Goal: Complete application form

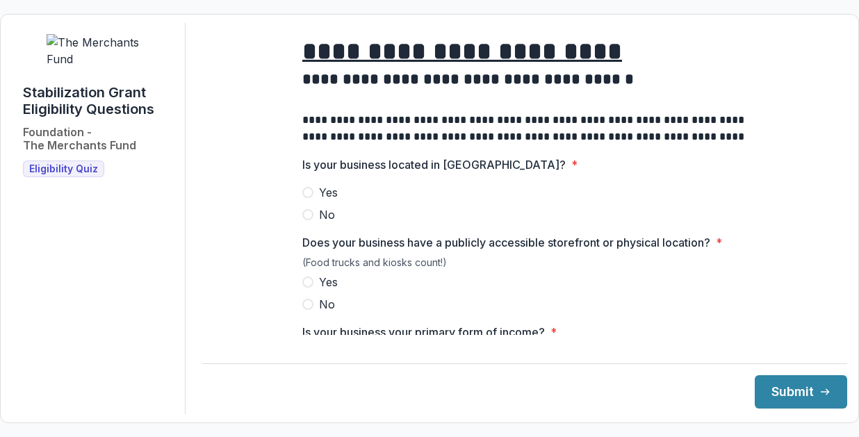
click at [304, 198] on span at bounding box center [307, 192] width 11 height 11
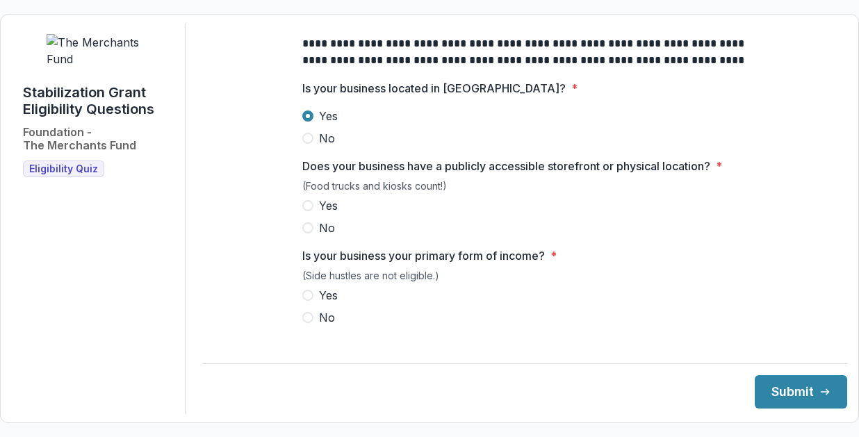
scroll to position [77, 0]
click at [307, 211] on span at bounding box center [307, 205] width 11 height 11
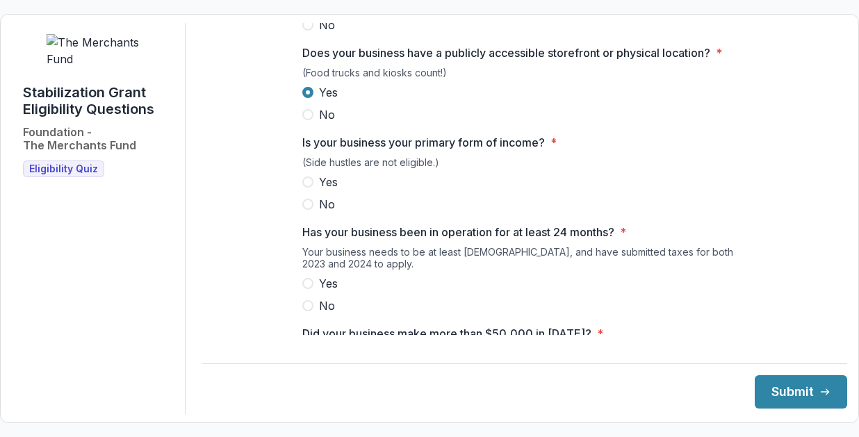
scroll to position [191, 0]
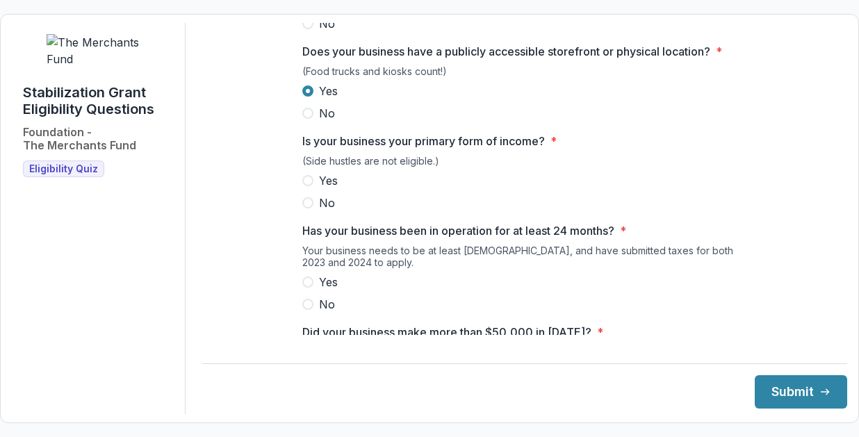
click at [308, 186] on span at bounding box center [307, 180] width 11 height 11
click at [304, 286] on label "Yes" at bounding box center [524, 282] width 445 height 17
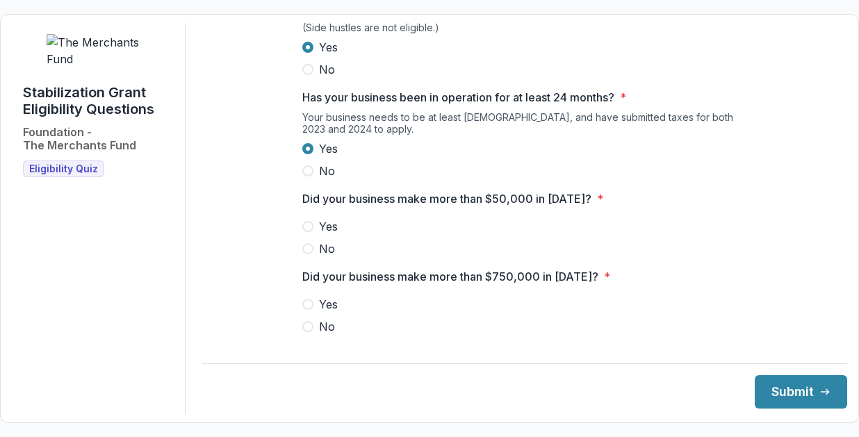
scroll to position [337, 0]
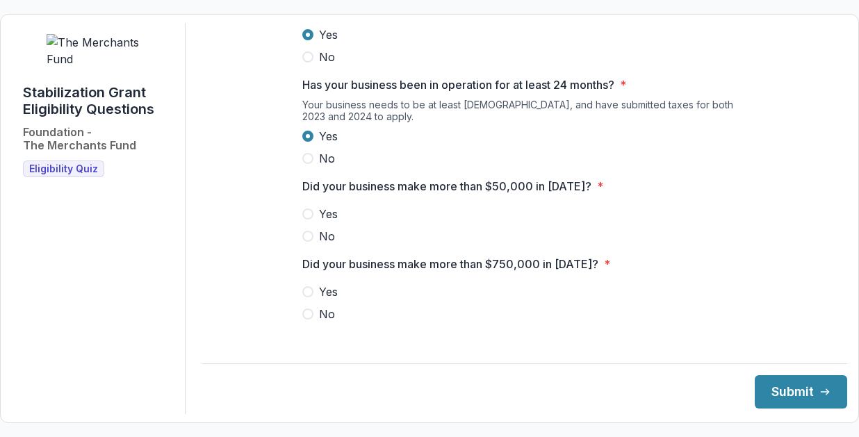
click at [308, 220] on span at bounding box center [307, 214] width 11 height 11
click at [303, 320] on span at bounding box center [307, 314] width 11 height 11
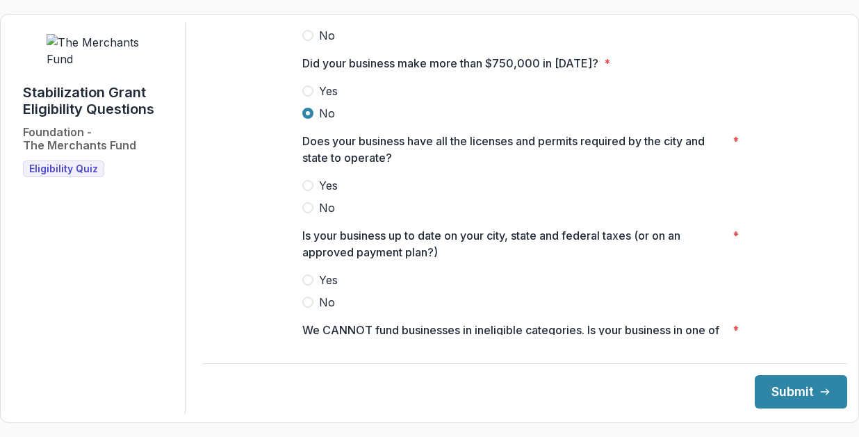
scroll to position [539, 0]
click at [308, 190] on span at bounding box center [307, 184] width 11 height 11
click at [309, 284] on span at bounding box center [307, 278] width 11 height 11
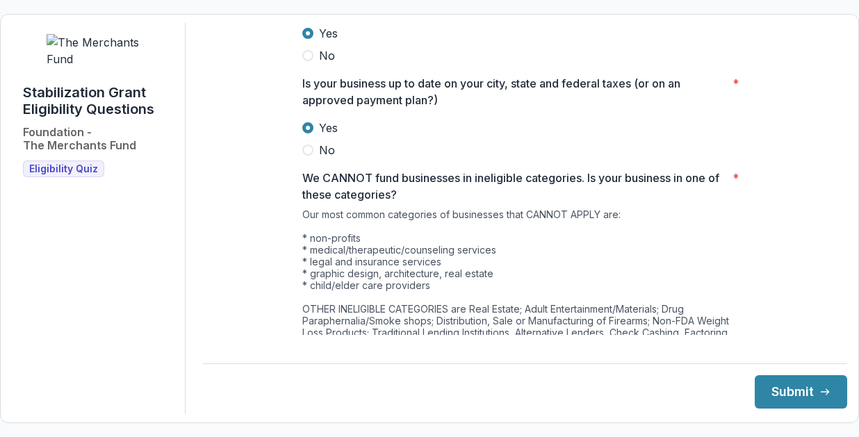
scroll to position [796, 0]
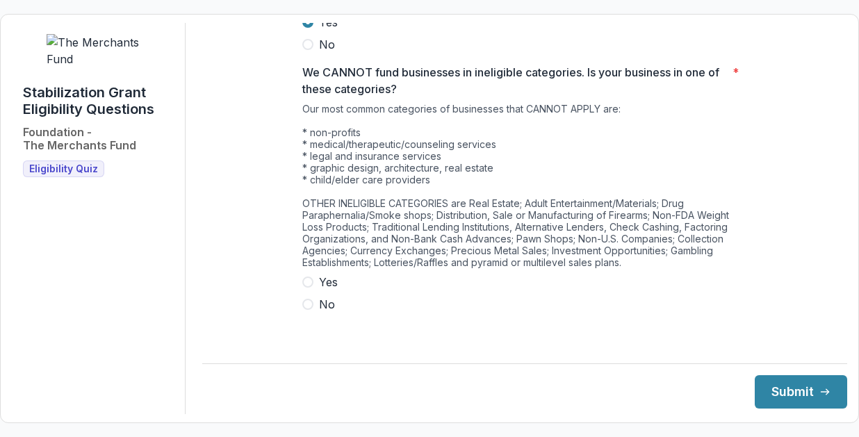
click at [306, 310] on span at bounding box center [307, 304] width 11 height 11
click at [776, 388] on button "Submit" at bounding box center [801, 391] width 92 height 33
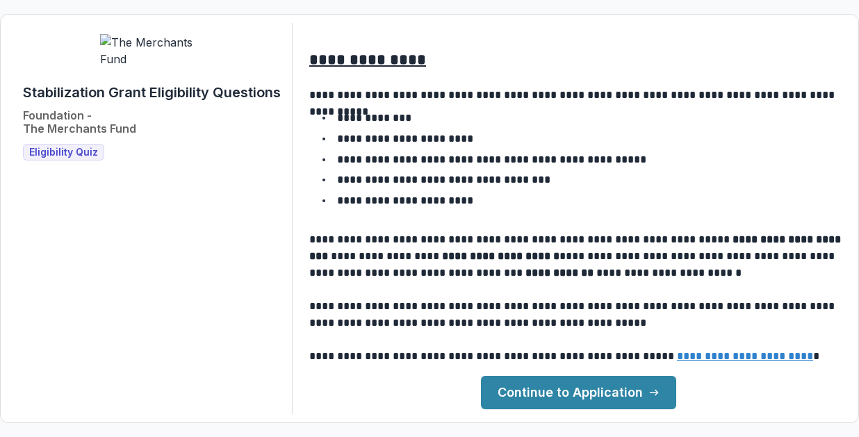
click at [528, 394] on link "Continue to Application" at bounding box center [578, 392] width 195 height 33
